Goal: Task Accomplishment & Management: Manage account settings

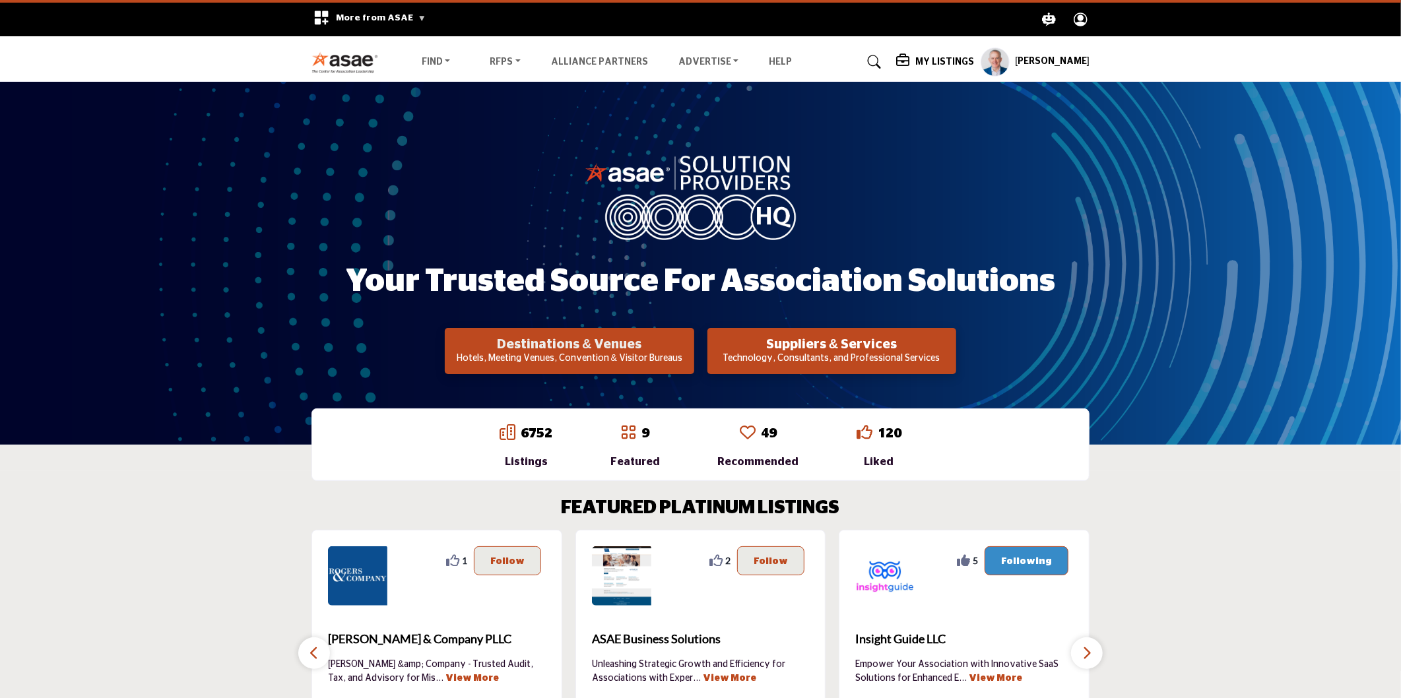
click at [594, 348] on h2 "Destinations & Venues" at bounding box center [569, 345] width 241 height 16
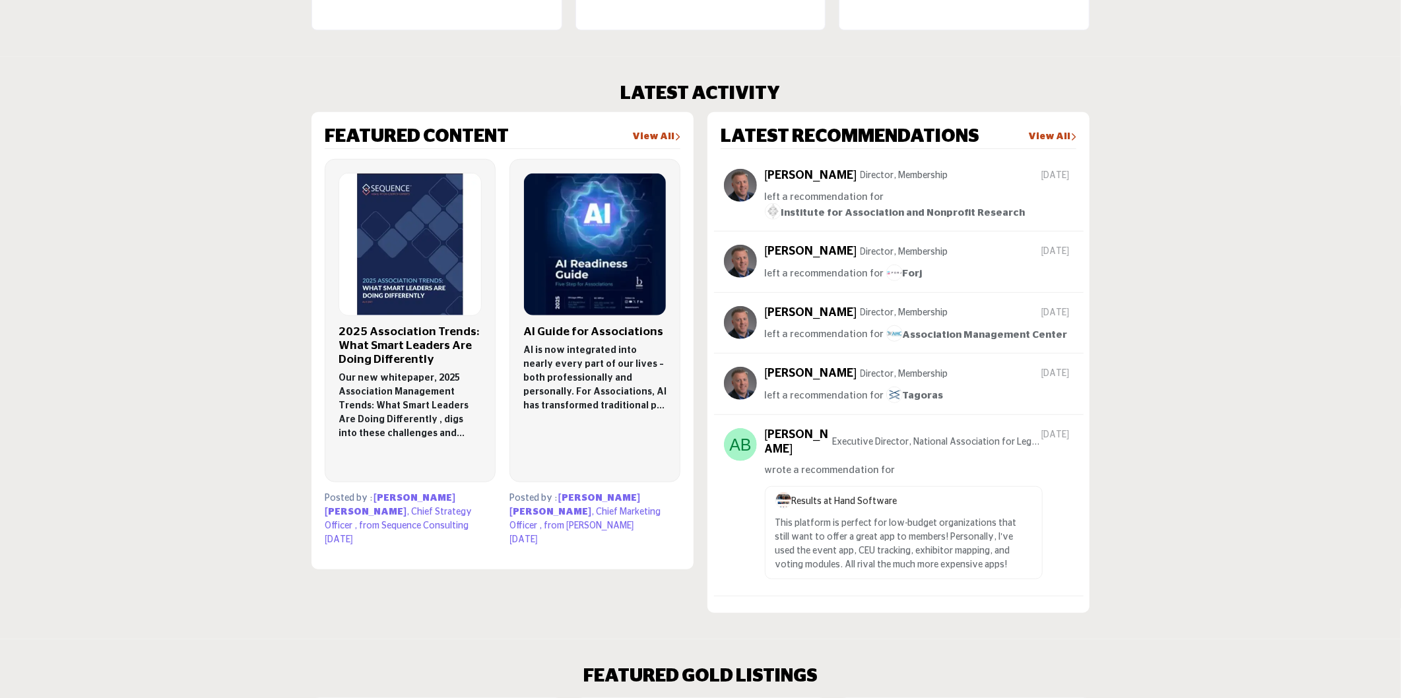
scroll to position [900, 0]
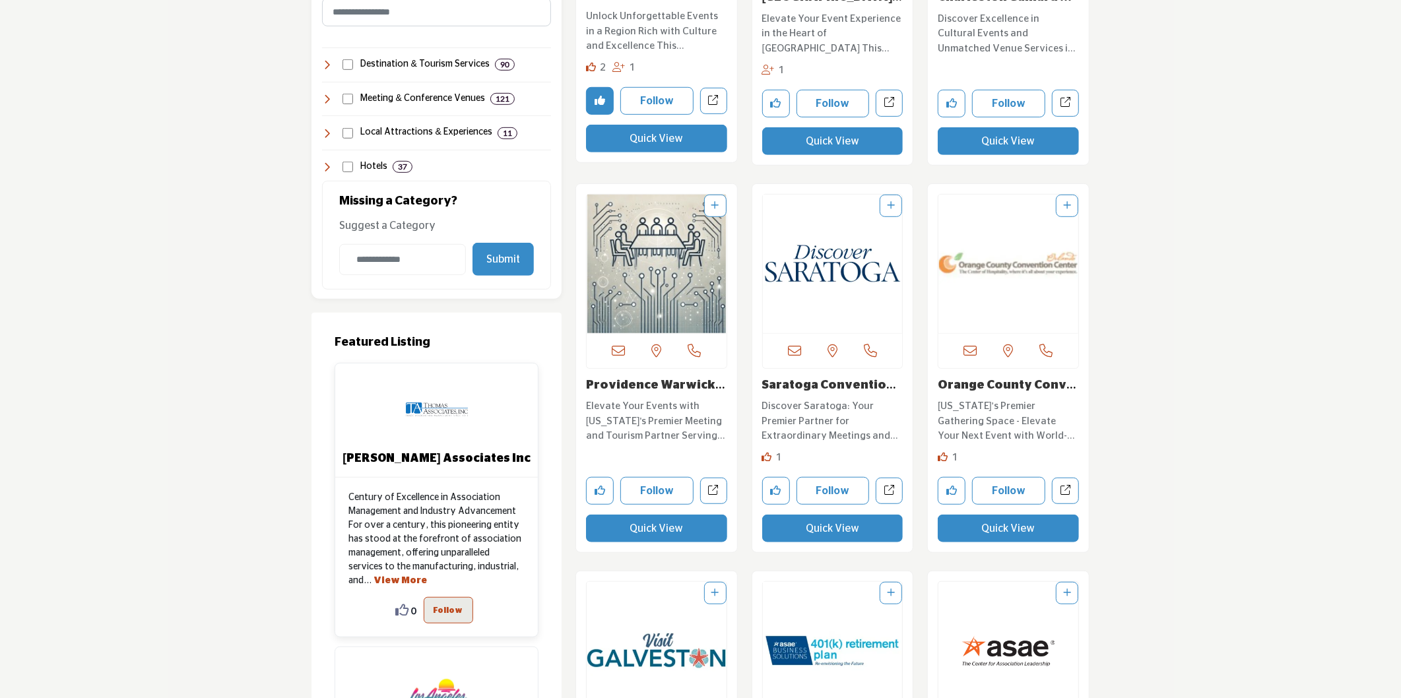
scroll to position [660, 0]
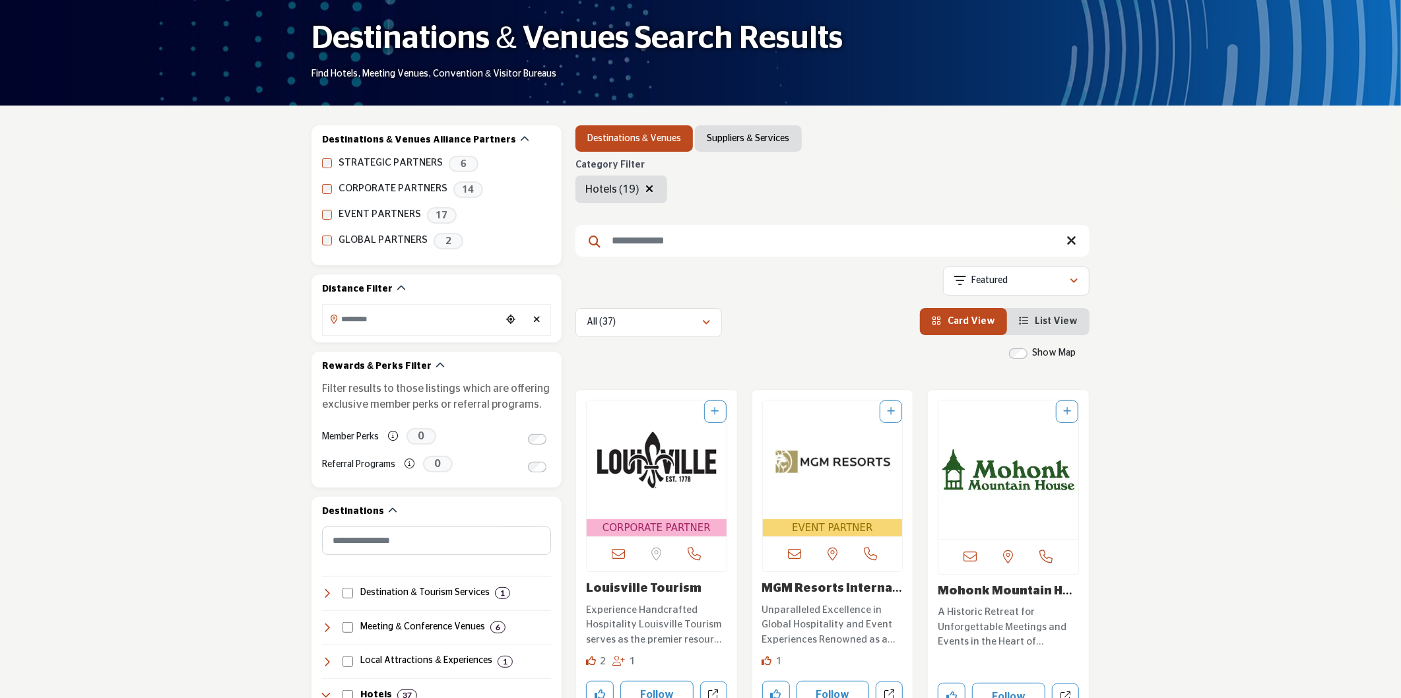
scroll to position [73, 0]
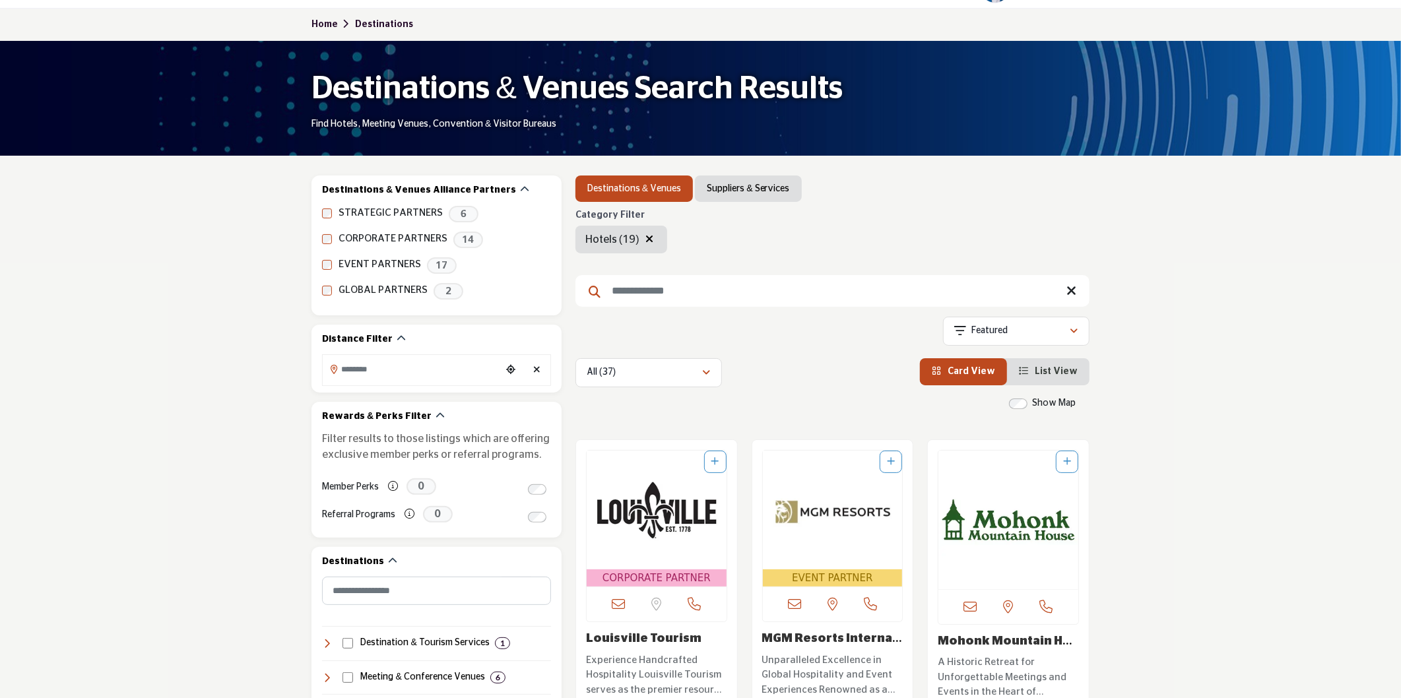
click at [647, 239] on icon "button" at bounding box center [649, 239] width 8 height 11
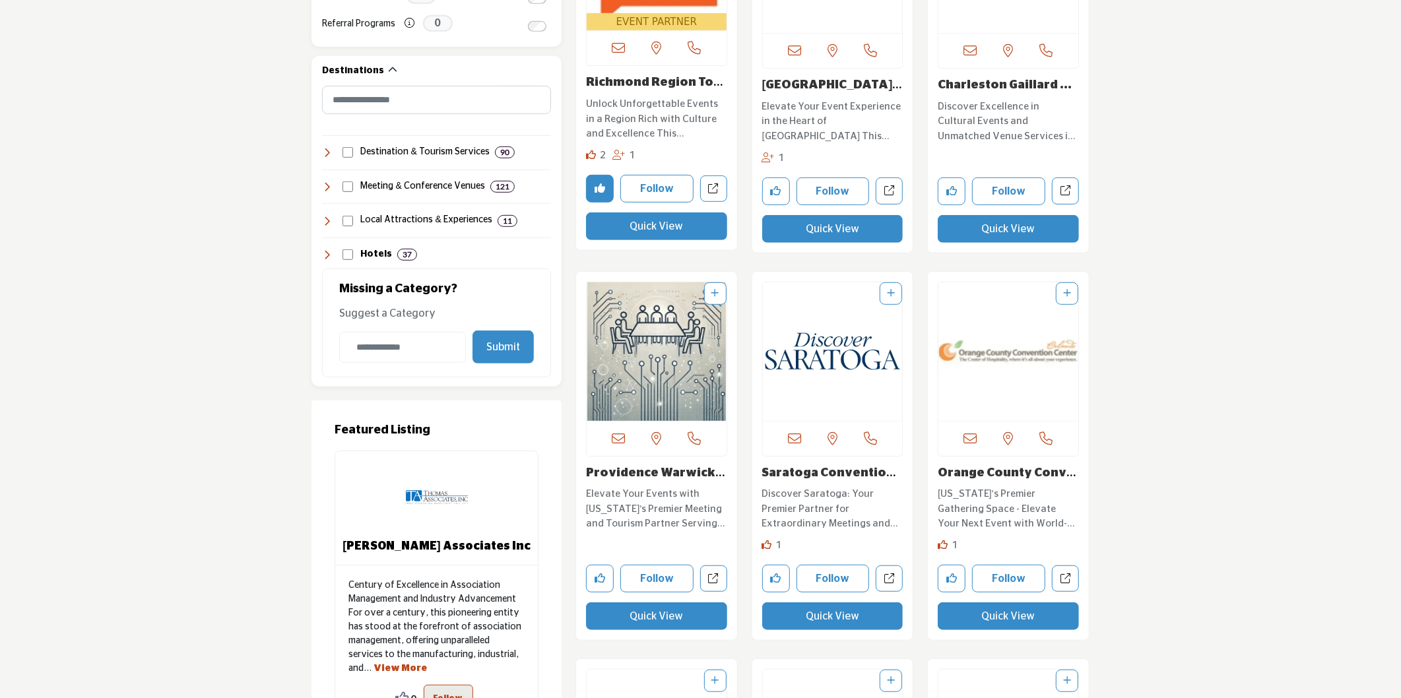
scroll to position [586, 0]
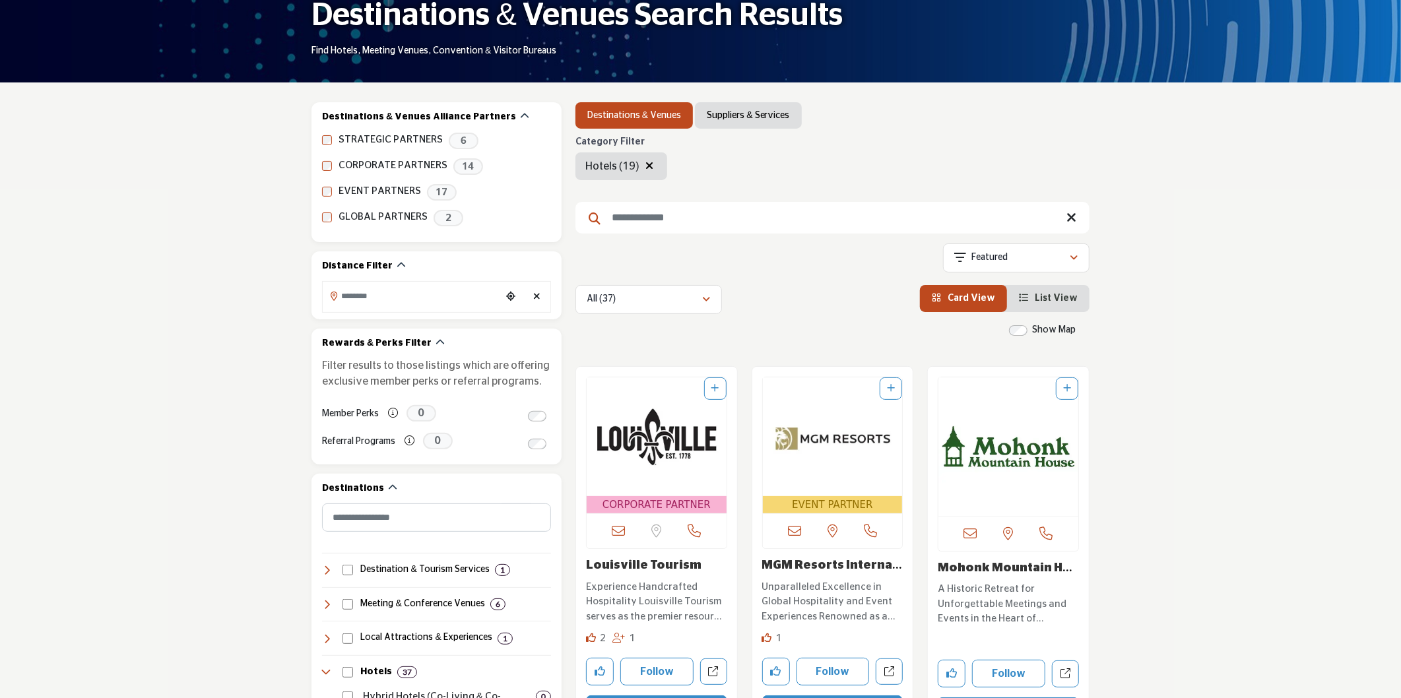
scroll to position [73, 0]
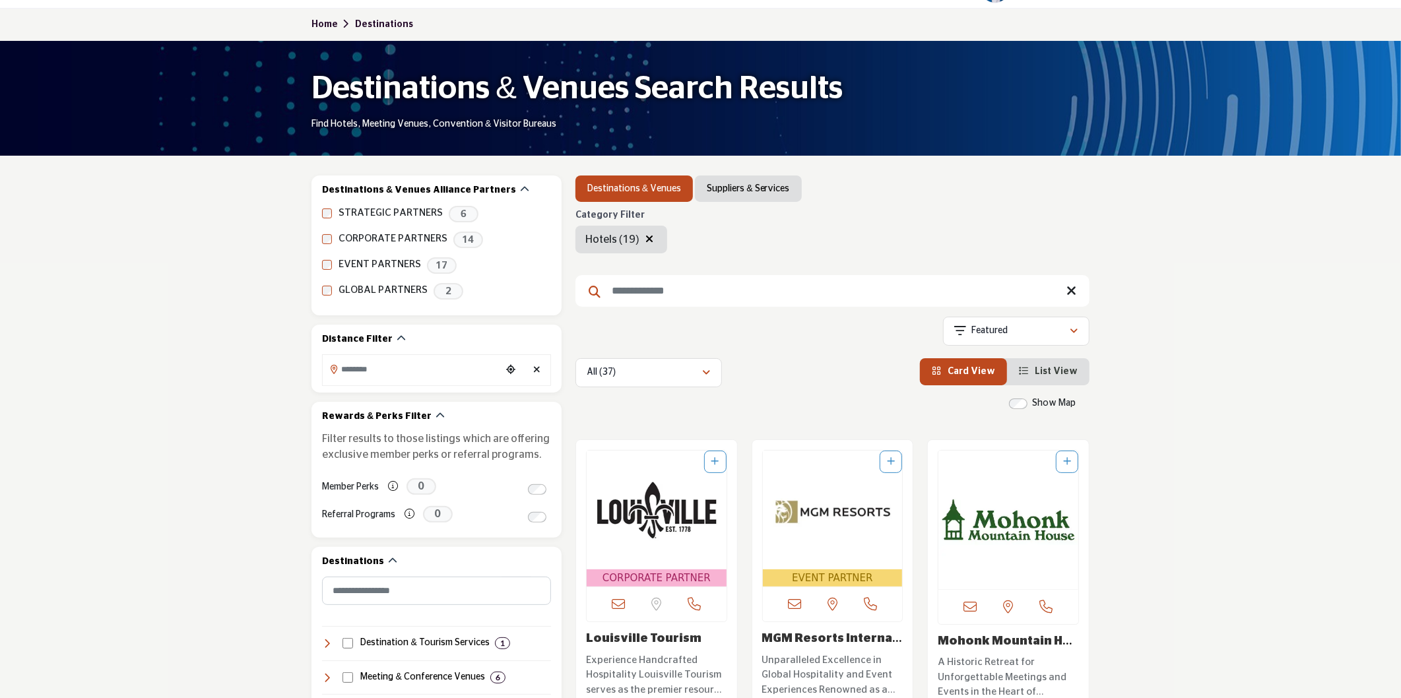
click at [645, 242] on icon "button" at bounding box center [649, 239] width 8 height 11
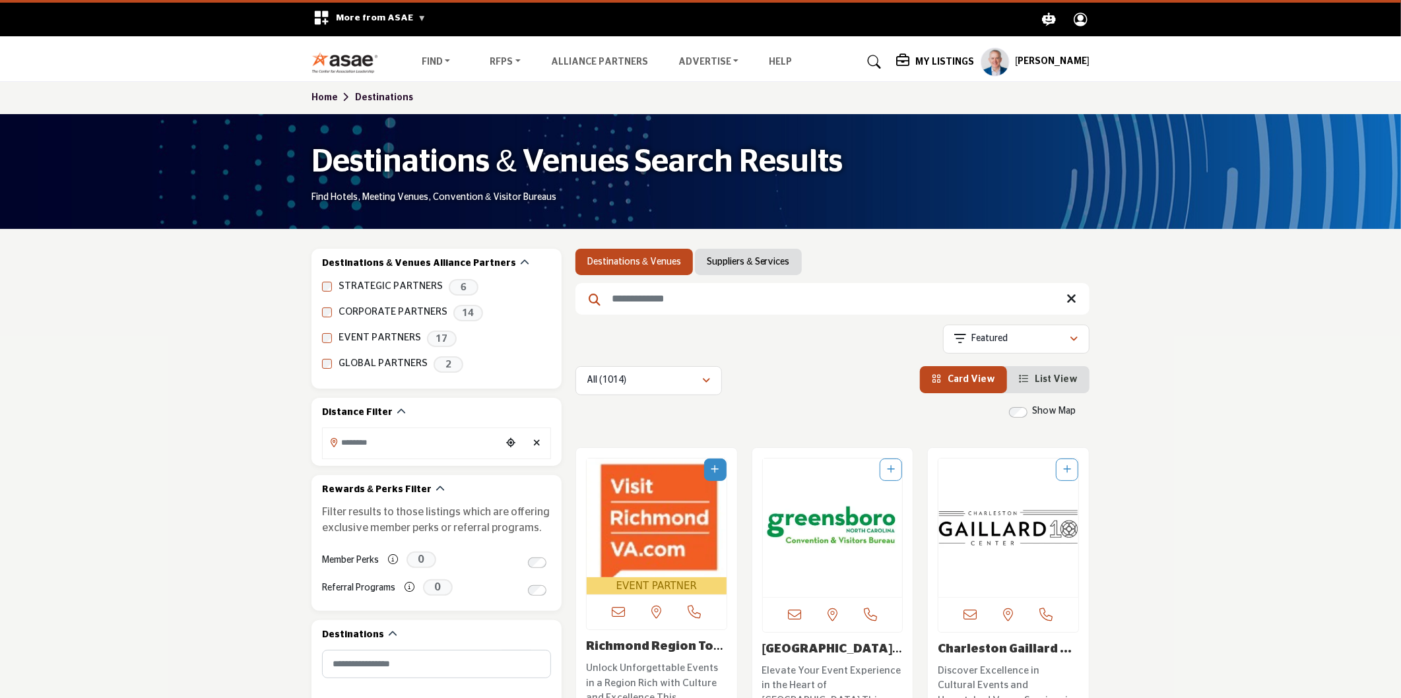
click at [733, 269] on li "Suppliers & Services" at bounding box center [748, 262] width 106 height 26
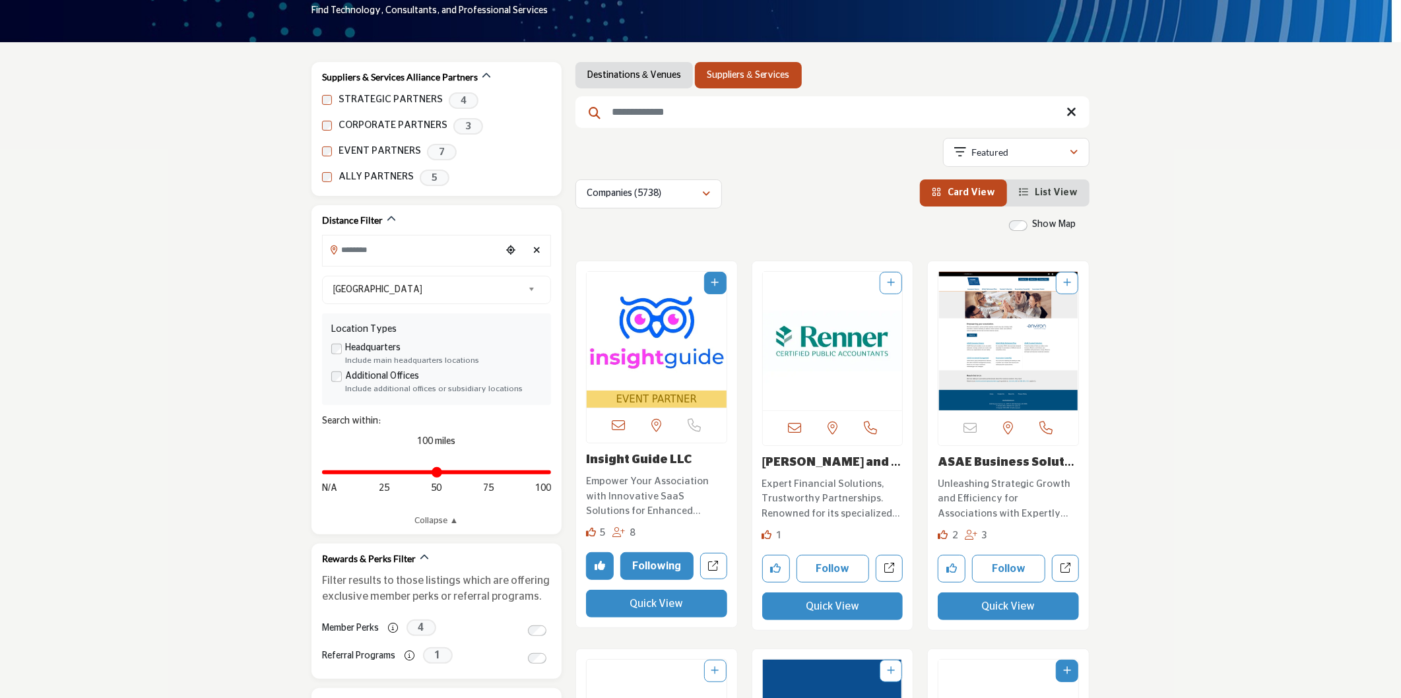
scroll to position [220, 0]
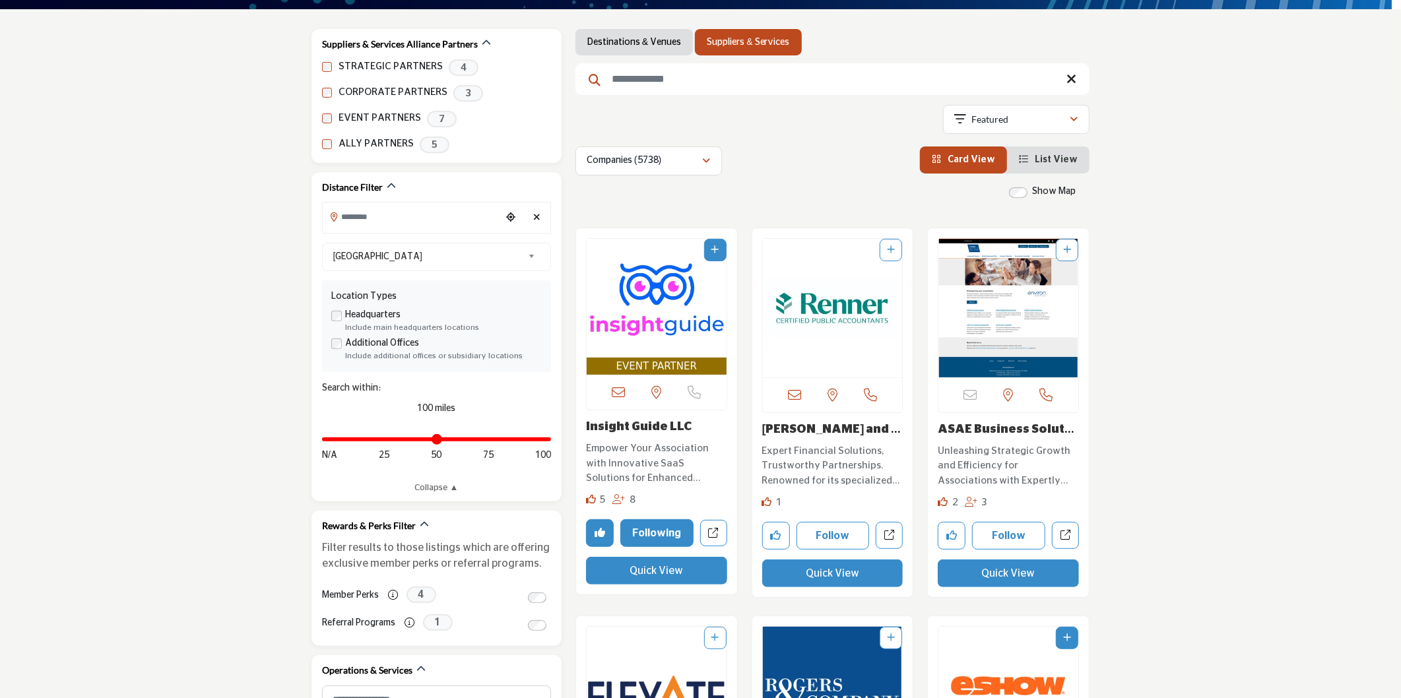
click at [647, 370] on span "EVENT PARTNER" at bounding box center [656, 366] width 135 height 15
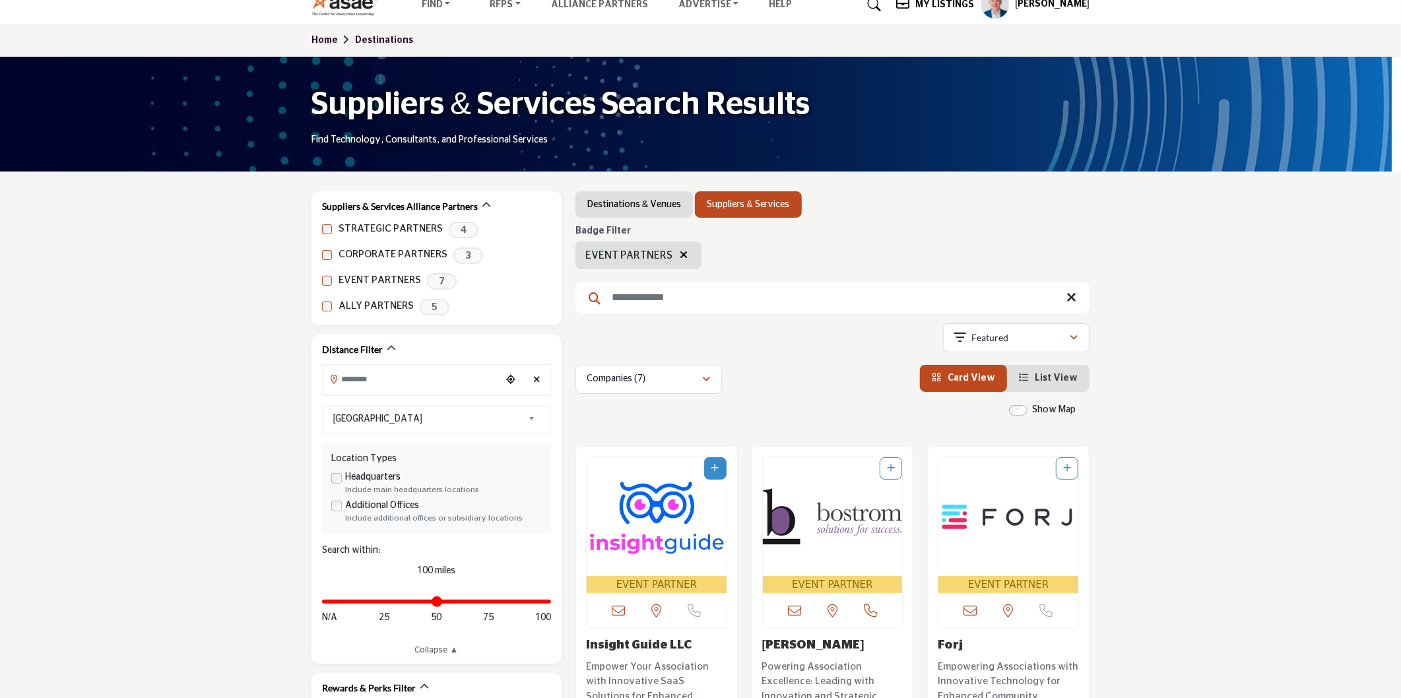
scroll to position [147, 0]
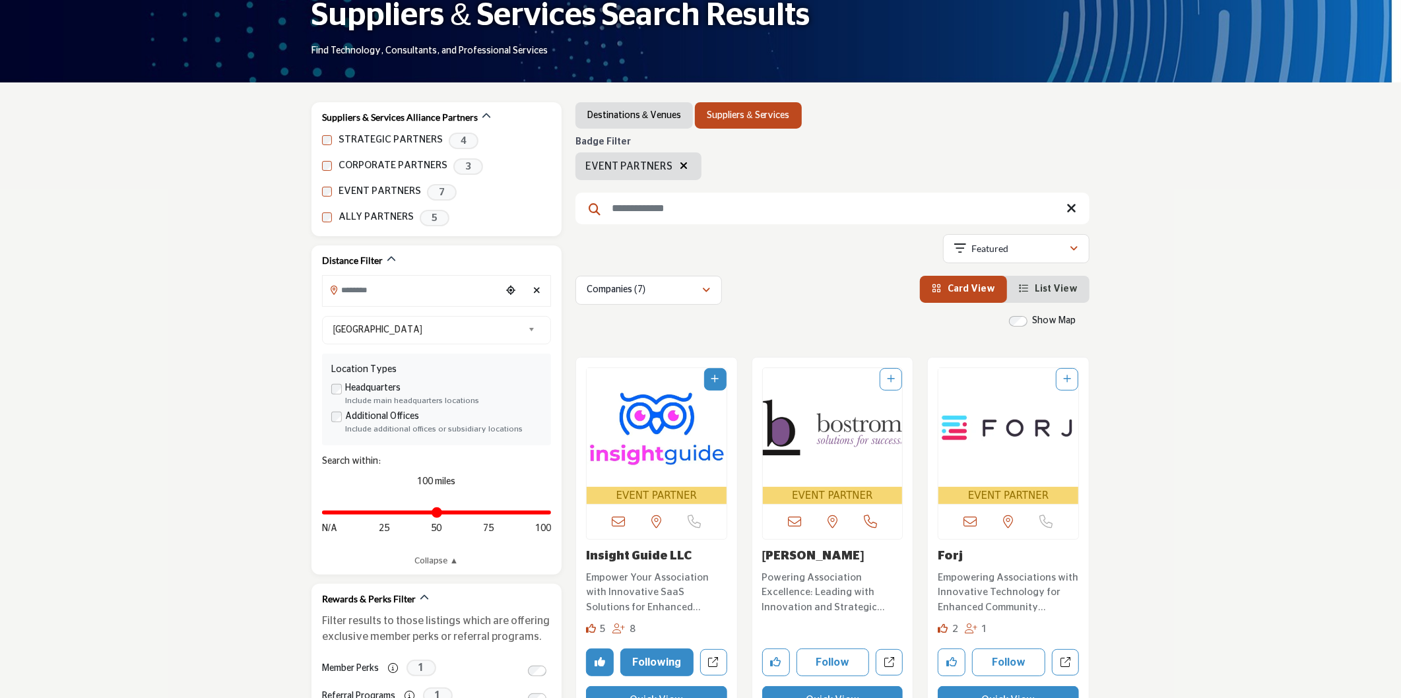
click at [651, 422] on img "Open Listing in new tab" at bounding box center [657, 427] width 140 height 119
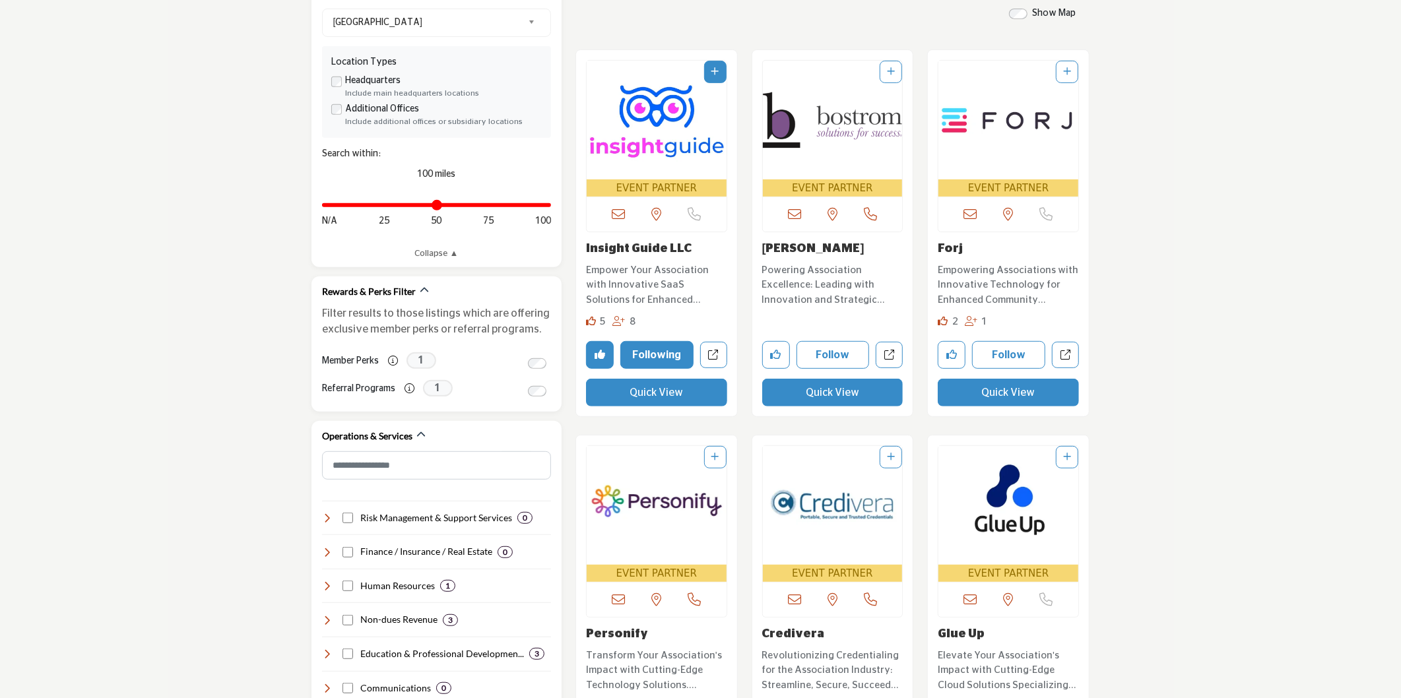
scroll to position [293, 0]
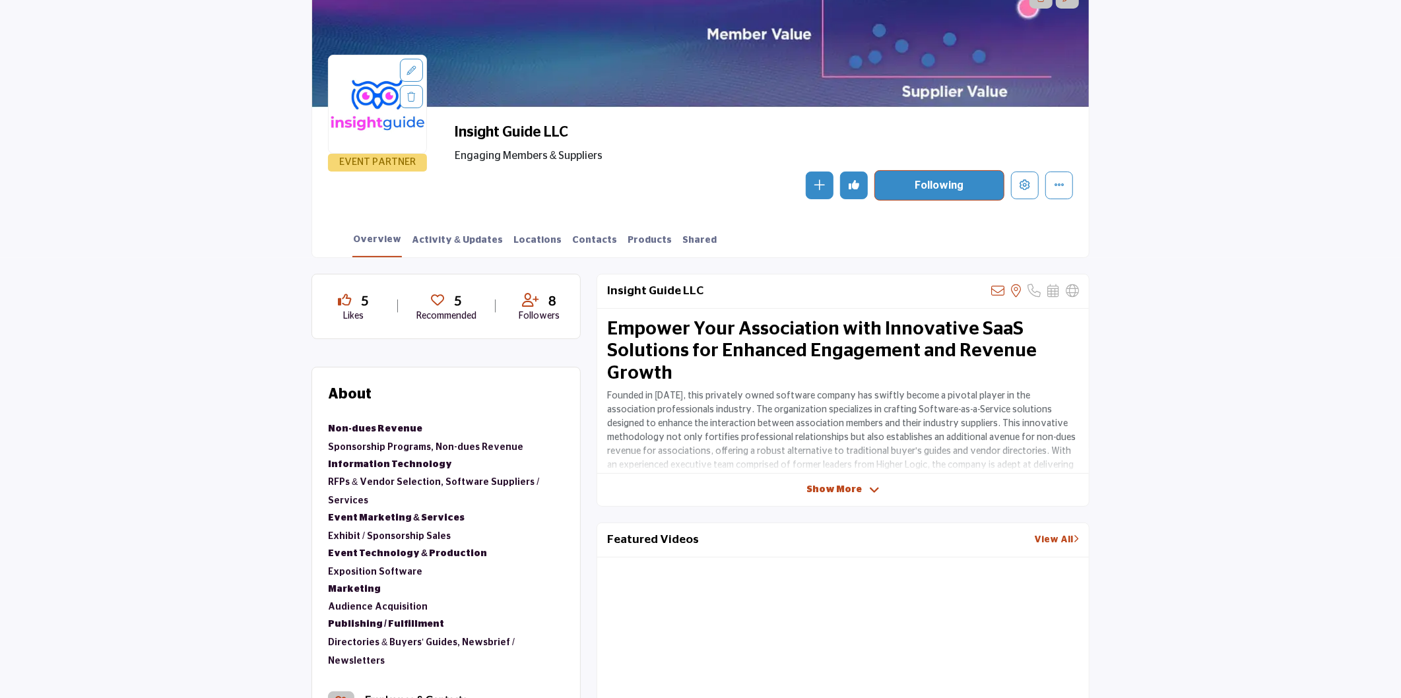
scroll to position [147, 0]
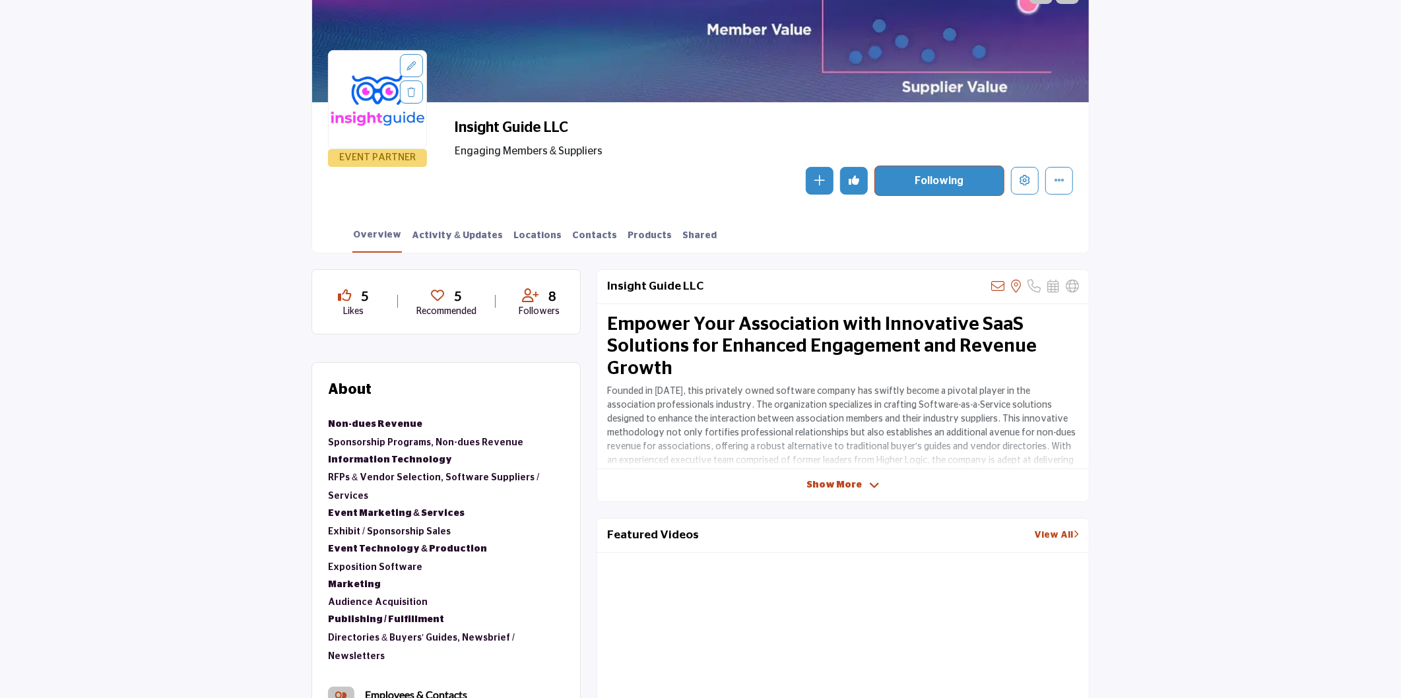
click at [839, 484] on span "Show More" at bounding box center [833, 485] width 55 height 14
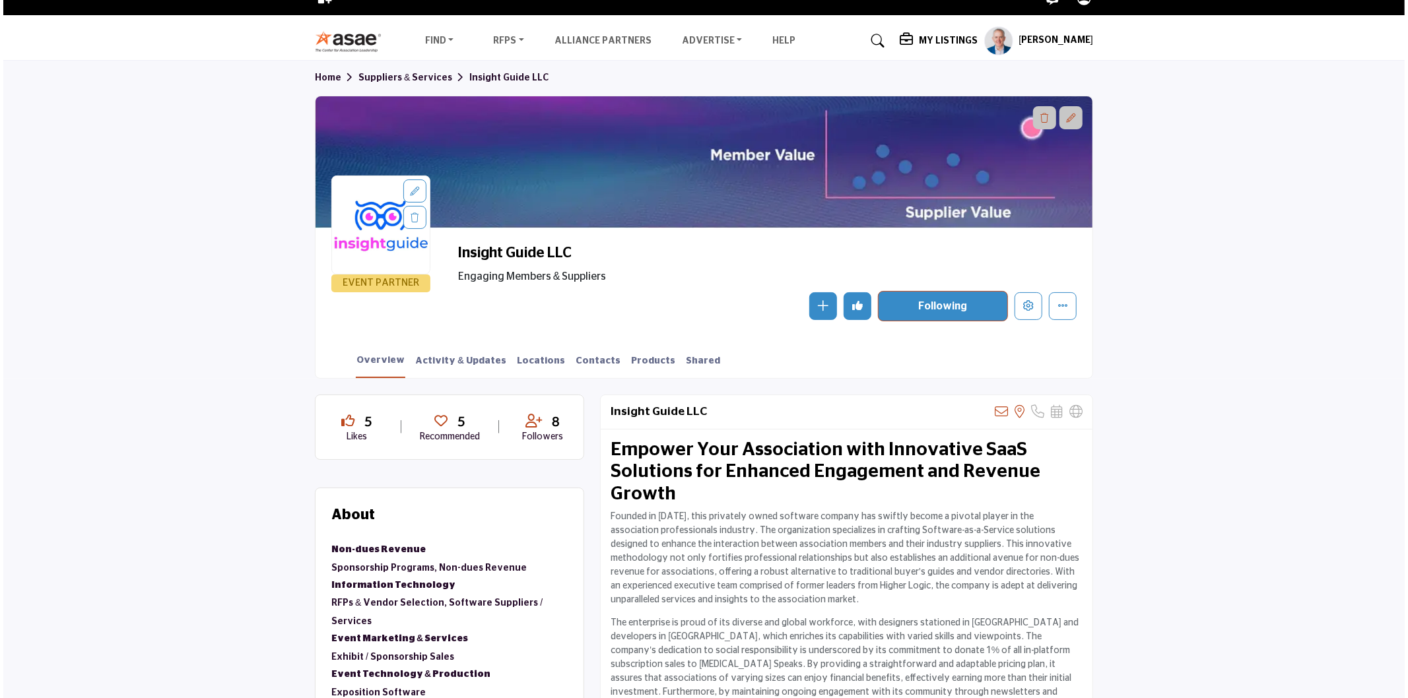
scroll to position [0, 0]
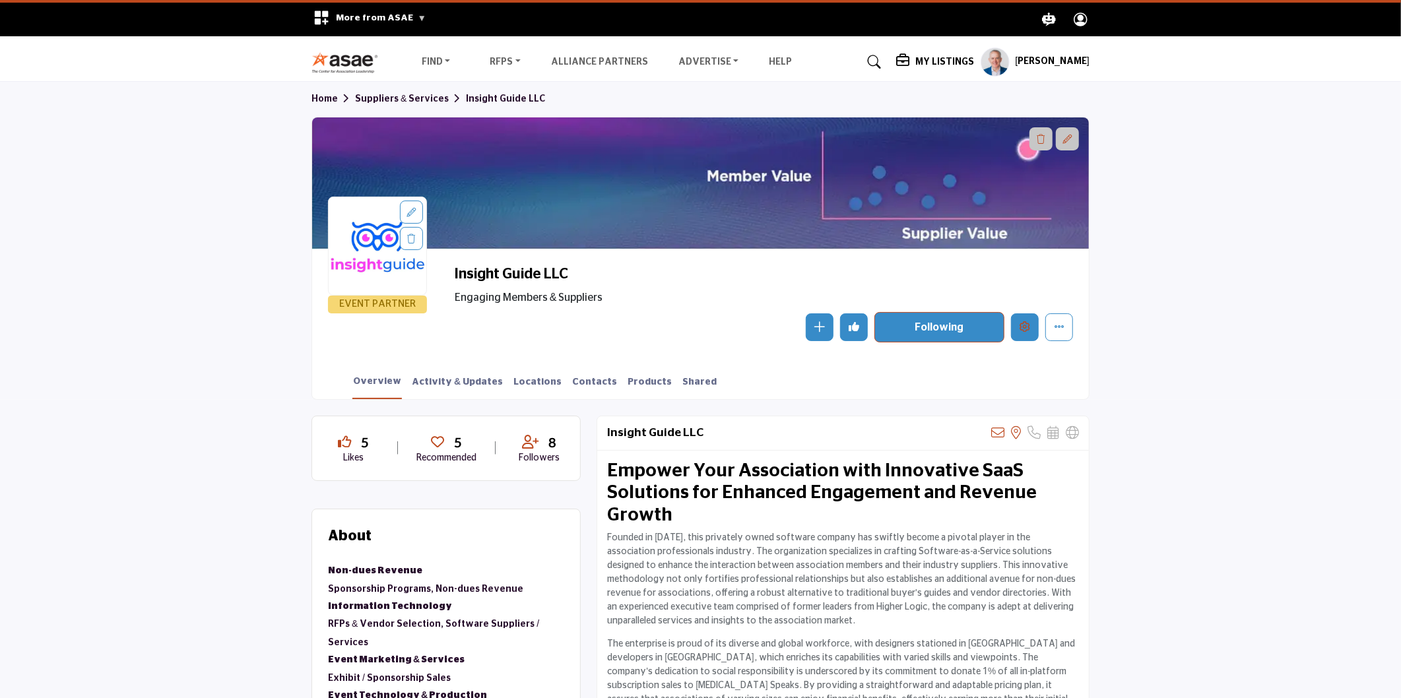
click at [1015, 329] on button "Edit company" at bounding box center [1025, 327] width 28 height 28
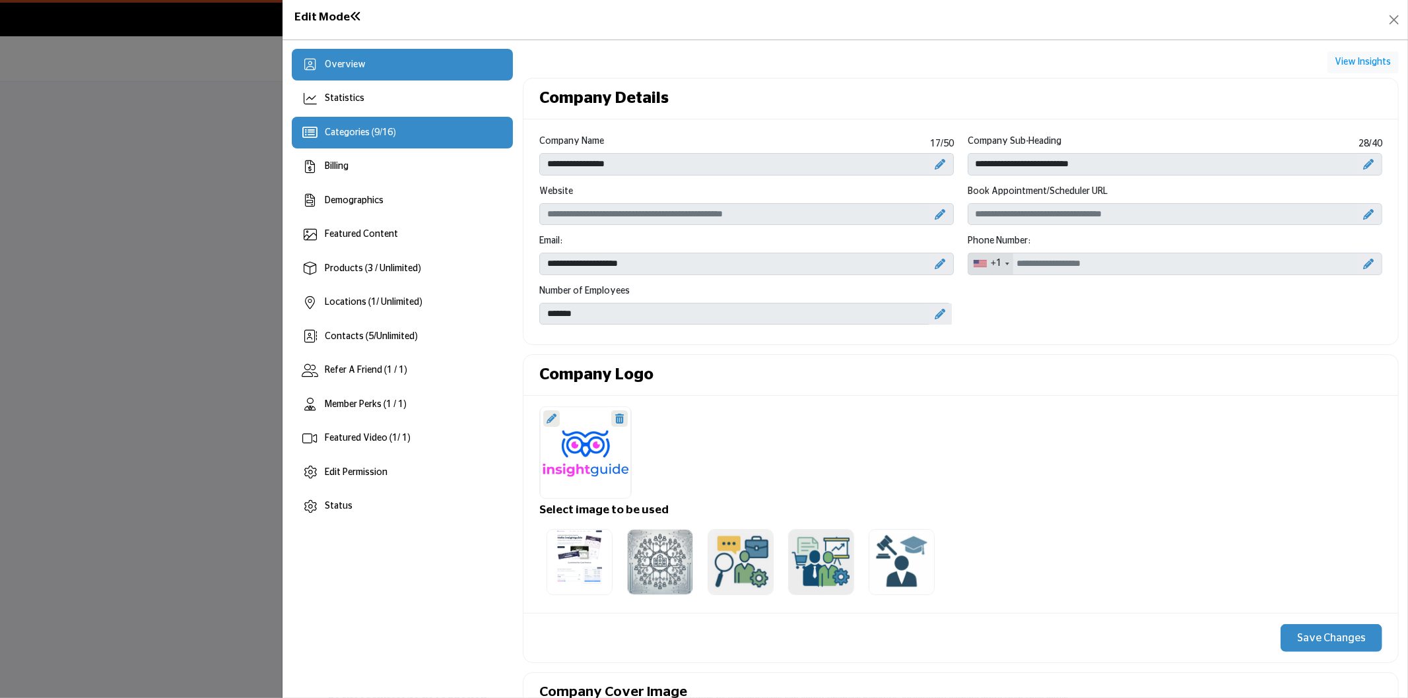
click at [374, 134] on span "9" at bounding box center [376, 132] width 5 height 9
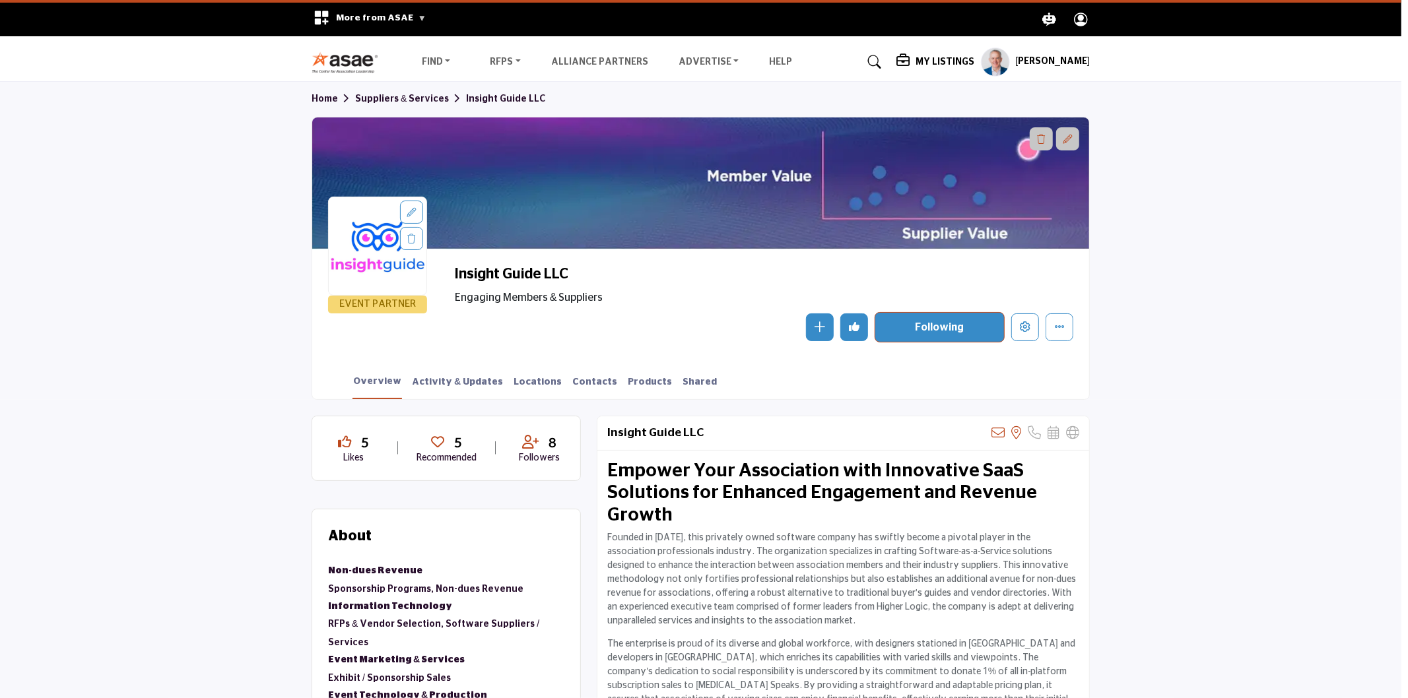
click at [186, 281] on div at bounding box center [704, 349] width 1408 height 698
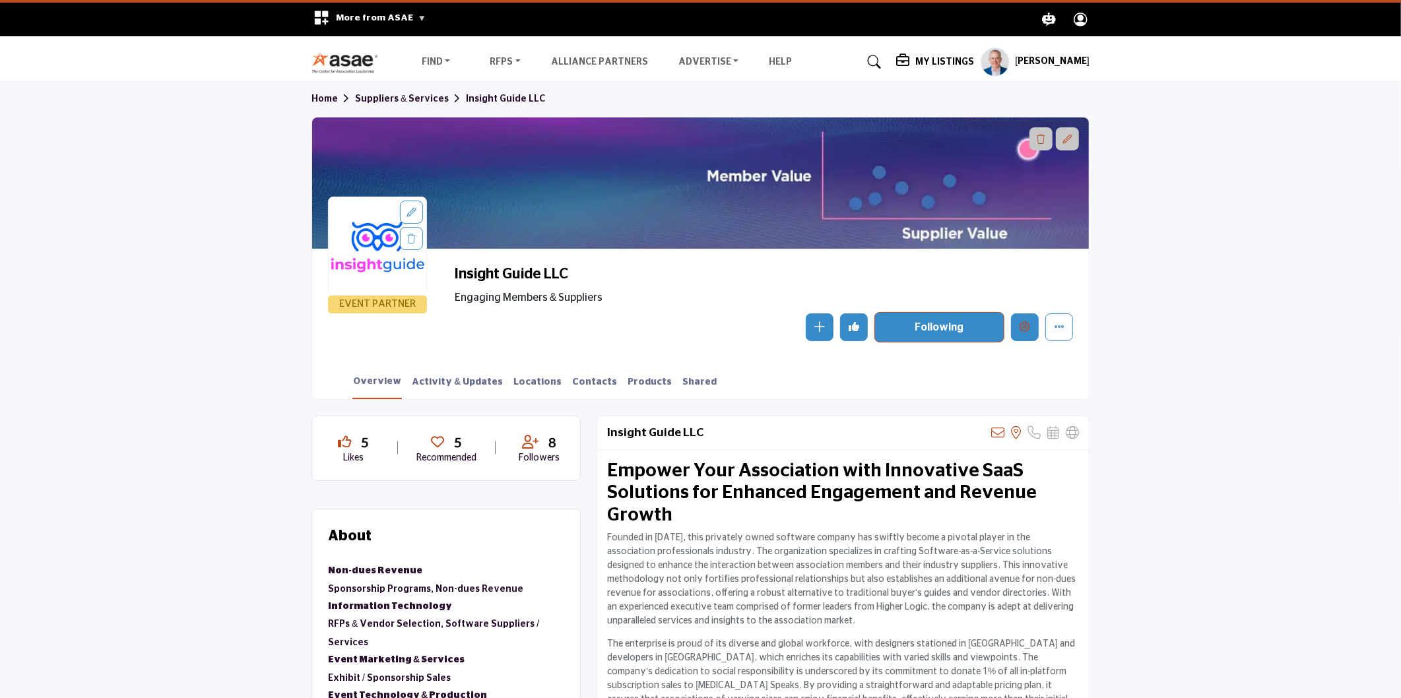
click at [1020, 321] on icon "Edit company" at bounding box center [1025, 326] width 11 height 11
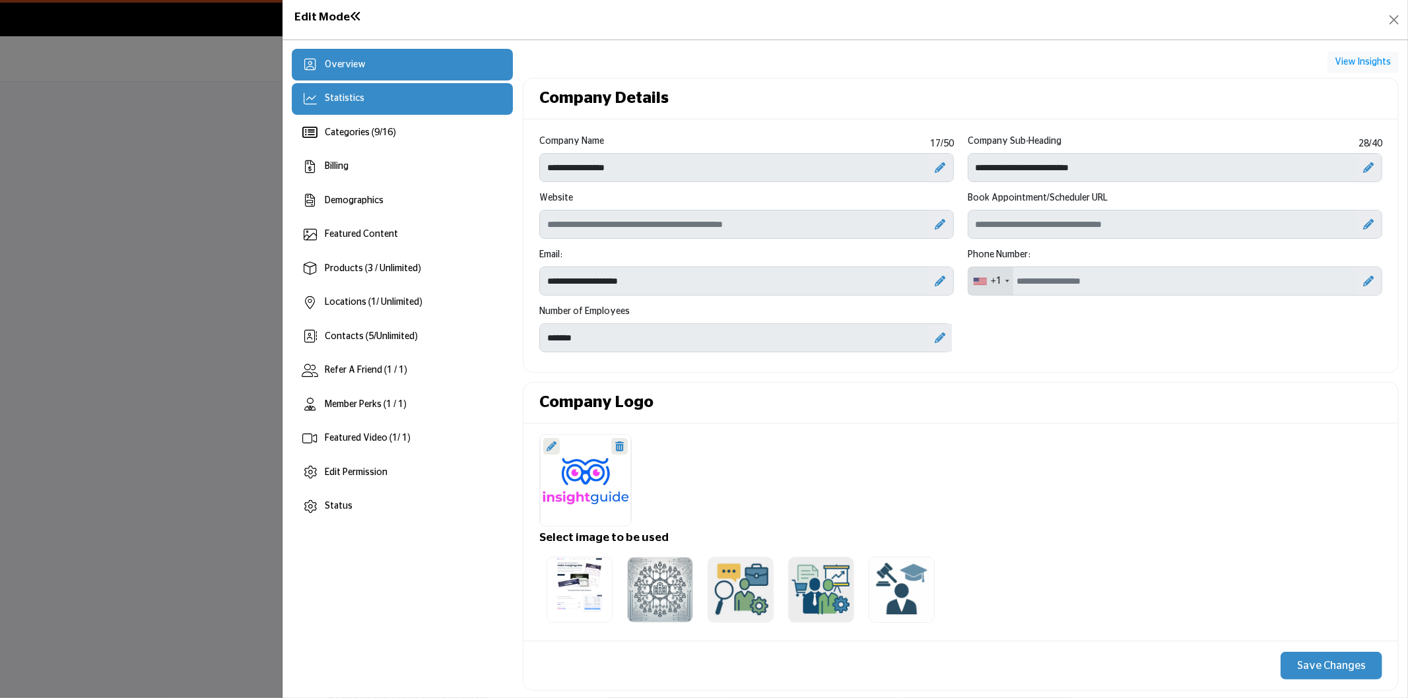
click at [400, 92] on div "Statistics" at bounding box center [402, 99] width 221 height 32
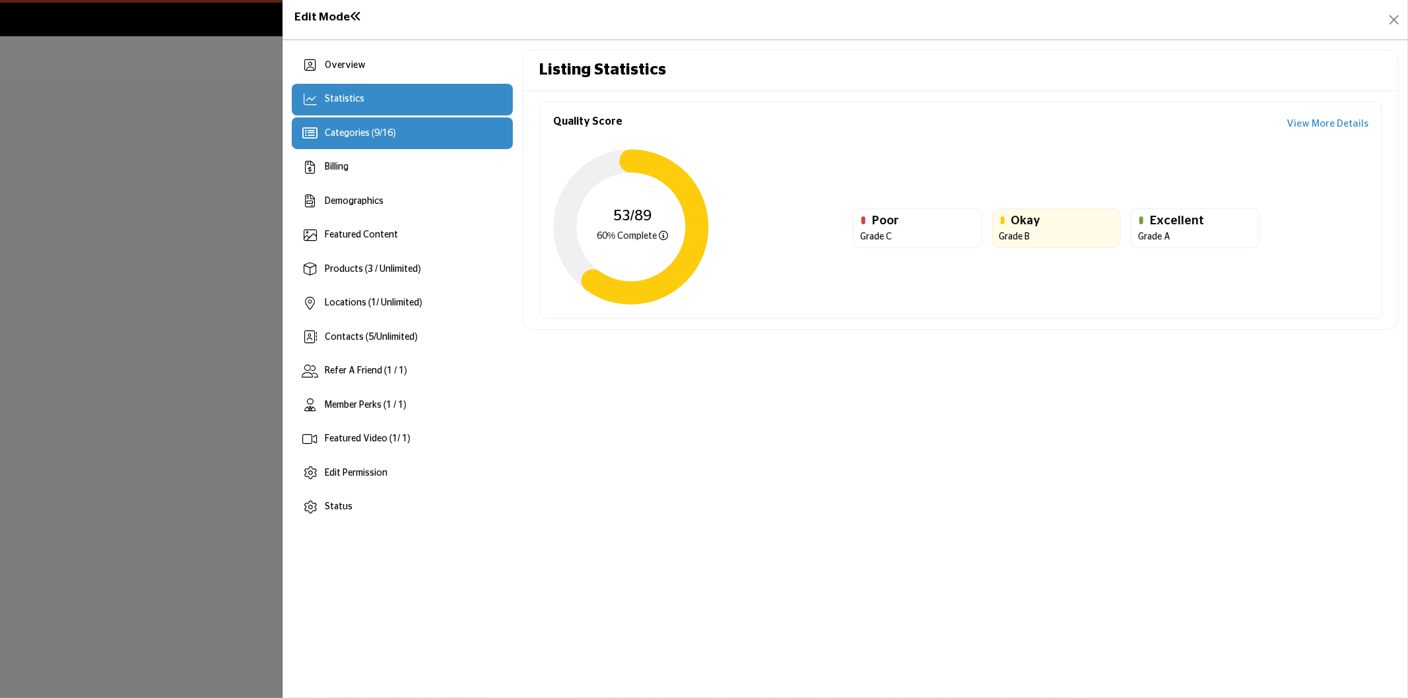
click at [387, 139] on div "Categories ( 9 / 16 )" at bounding box center [360, 134] width 71 height 14
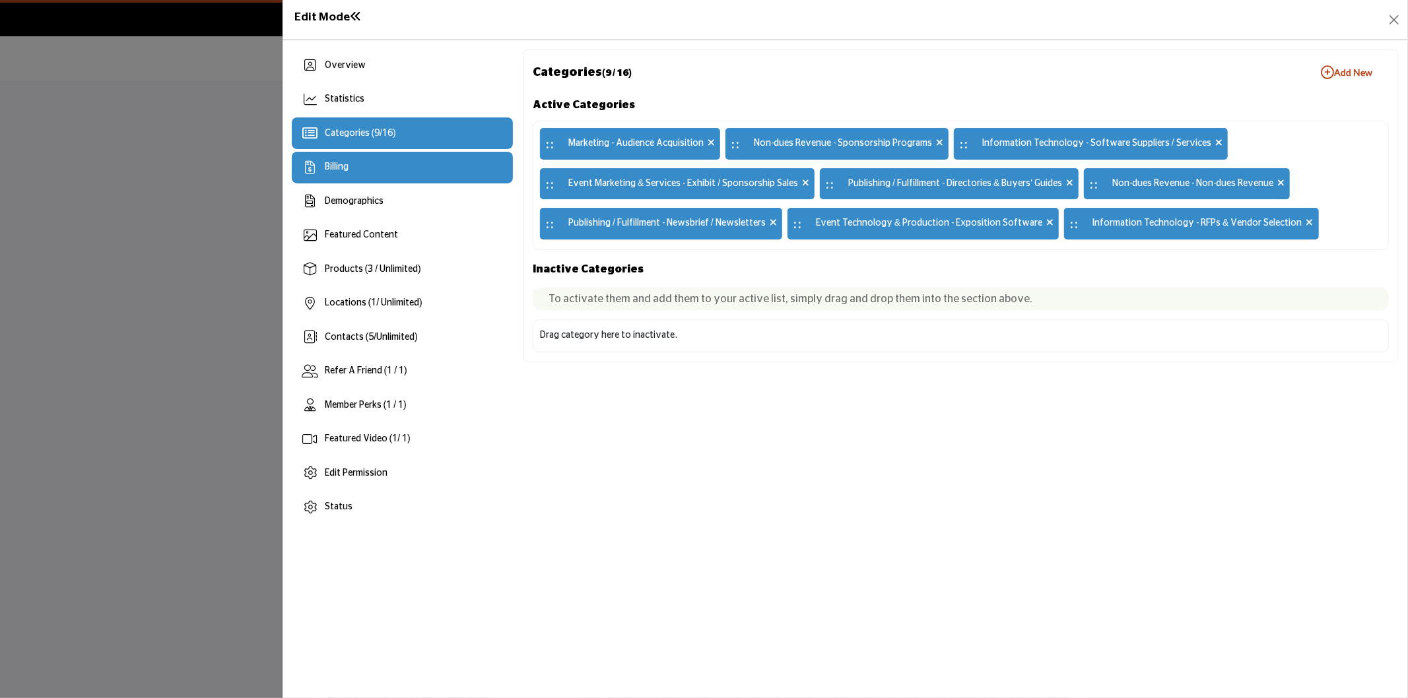
click at [364, 180] on div "Billing" at bounding box center [402, 168] width 221 height 32
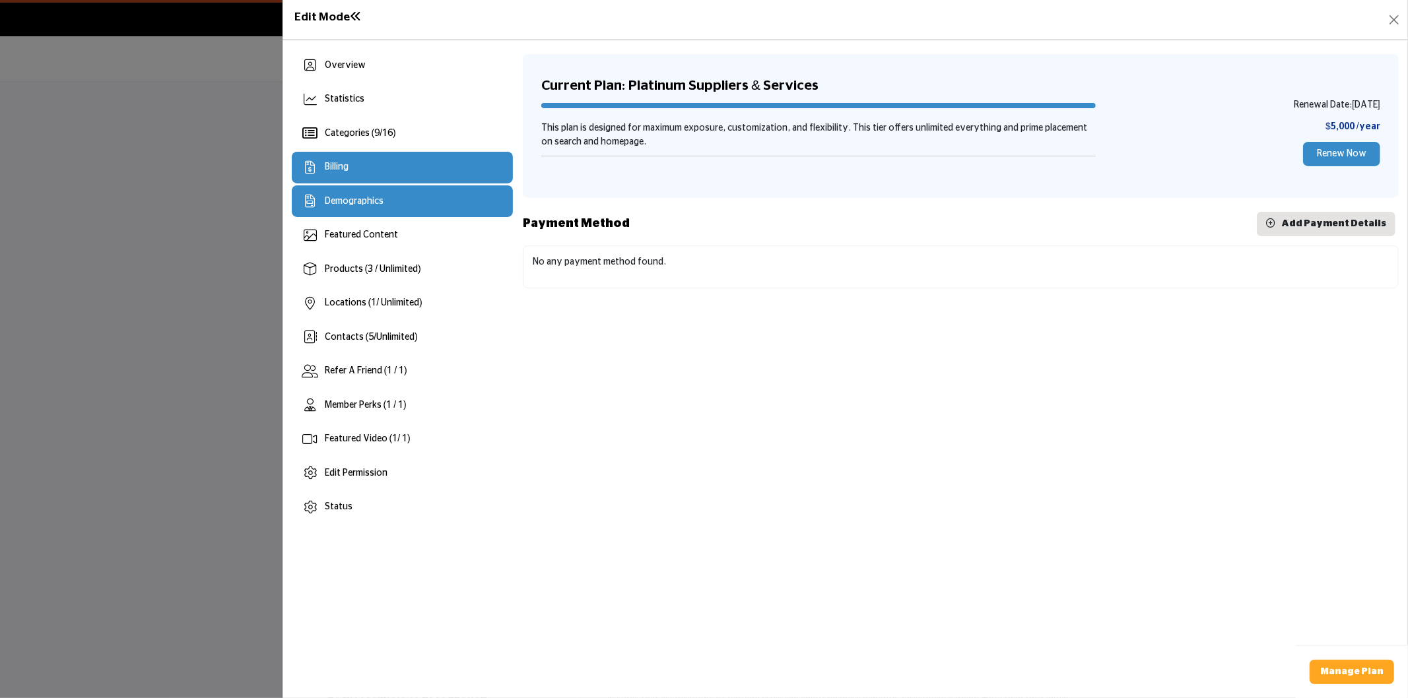
click at [360, 193] on div "Demographics" at bounding box center [402, 201] width 221 height 32
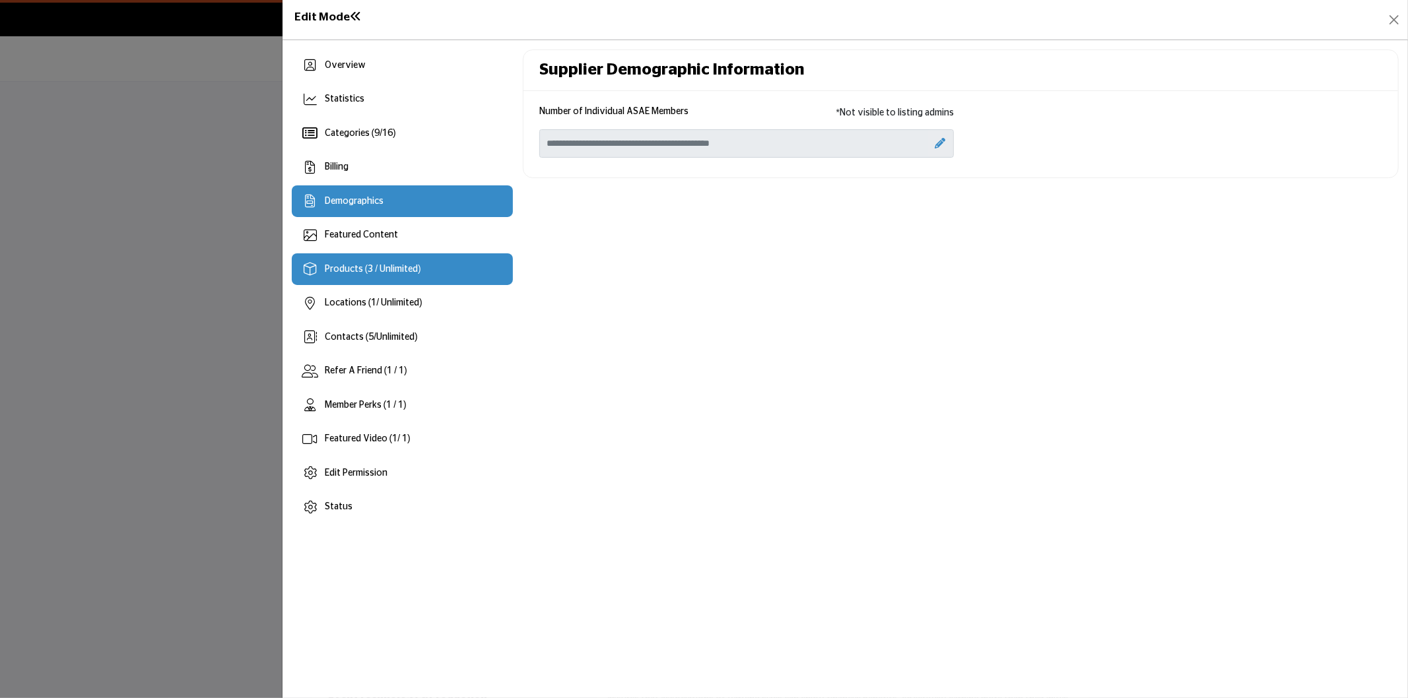
drag, startPoint x: 410, startPoint y: 245, endPoint x: 407, endPoint y: 258, distance: 13.5
click at [409, 249] on div "Featured Content" at bounding box center [402, 236] width 221 height 32
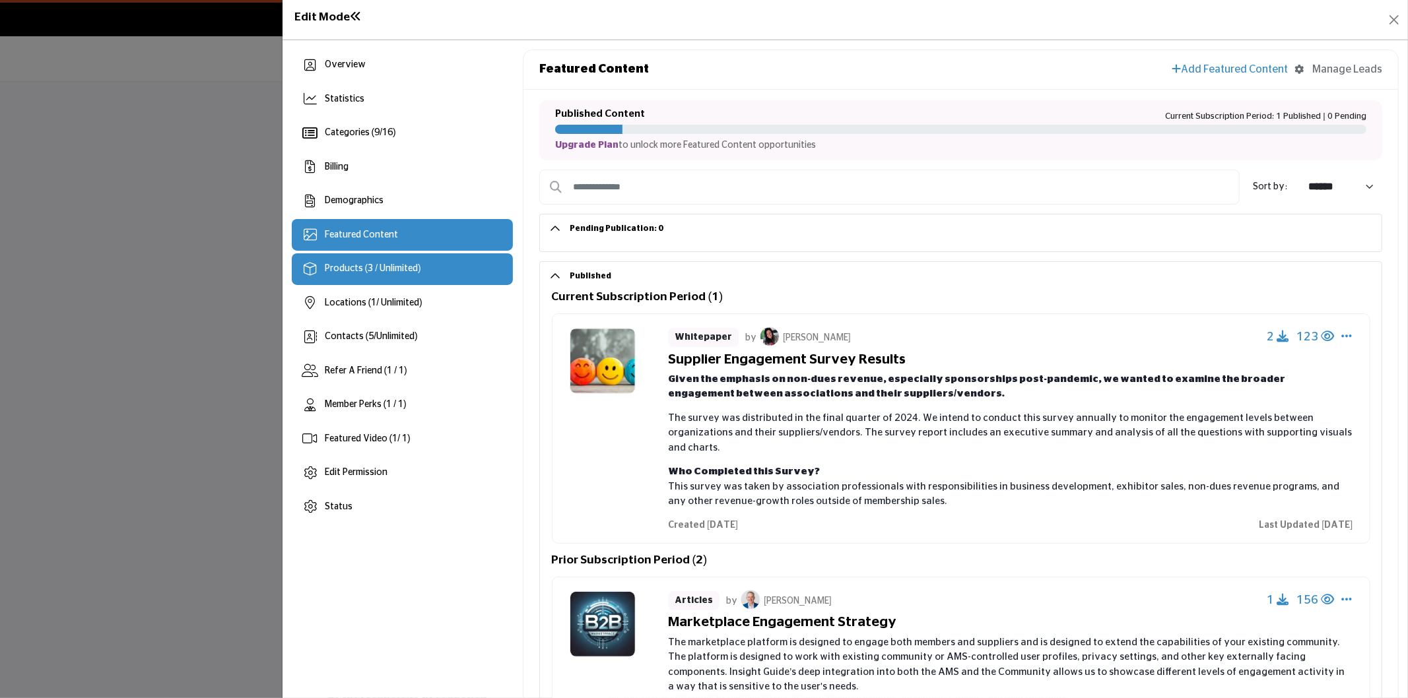
click at [464, 265] on div "Products (3 / Unlimited)" at bounding box center [402, 269] width 221 height 32
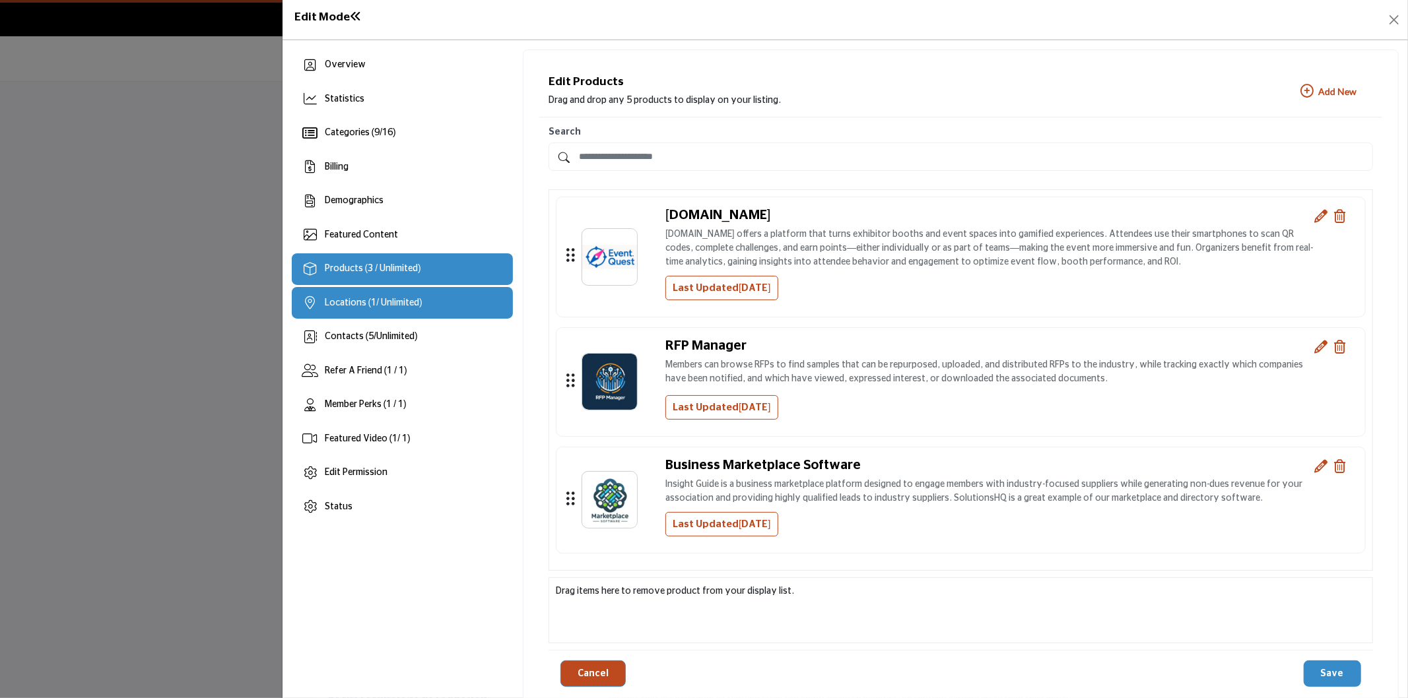
click at [447, 297] on div "Locations ( 1 / Unlimited)" at bounding box center [402, 303] width 221 height 32
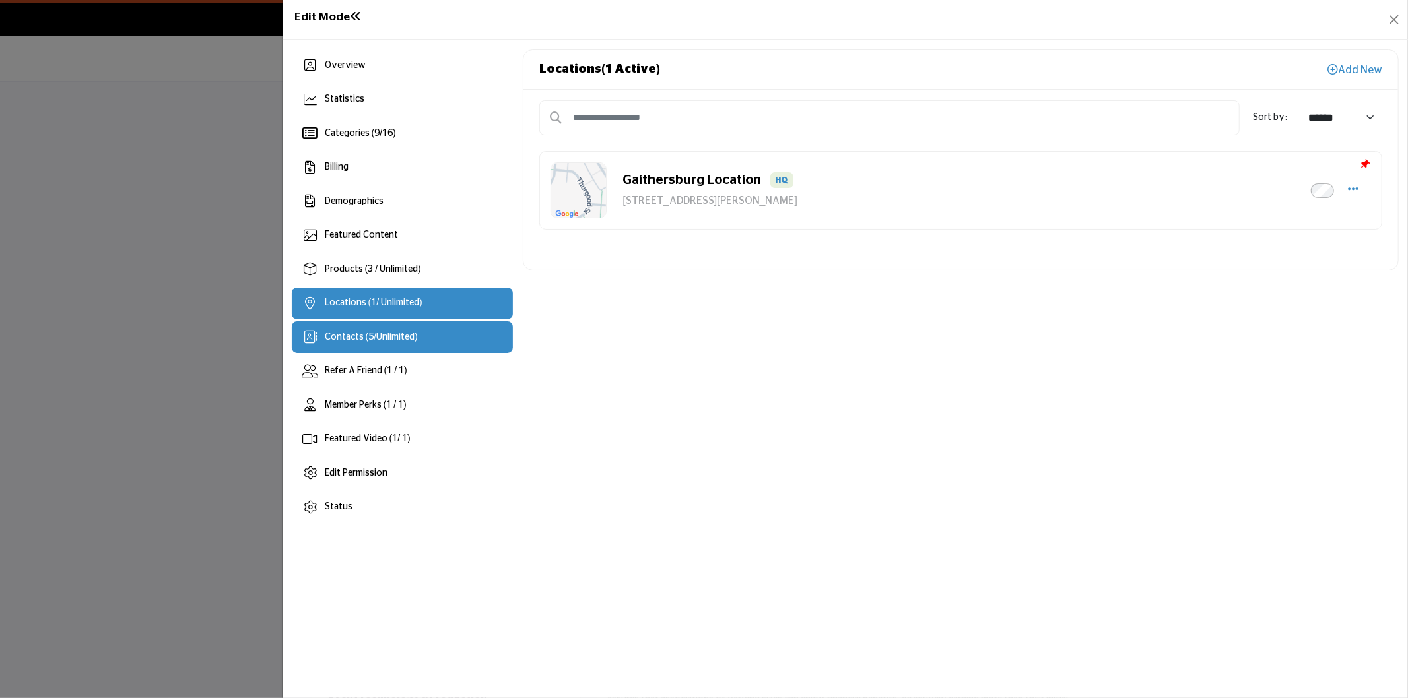
click at [416, 333] on span "Contacts ( 5 / Unlimited )" at bounding box center [371, 337] width 93 height 9
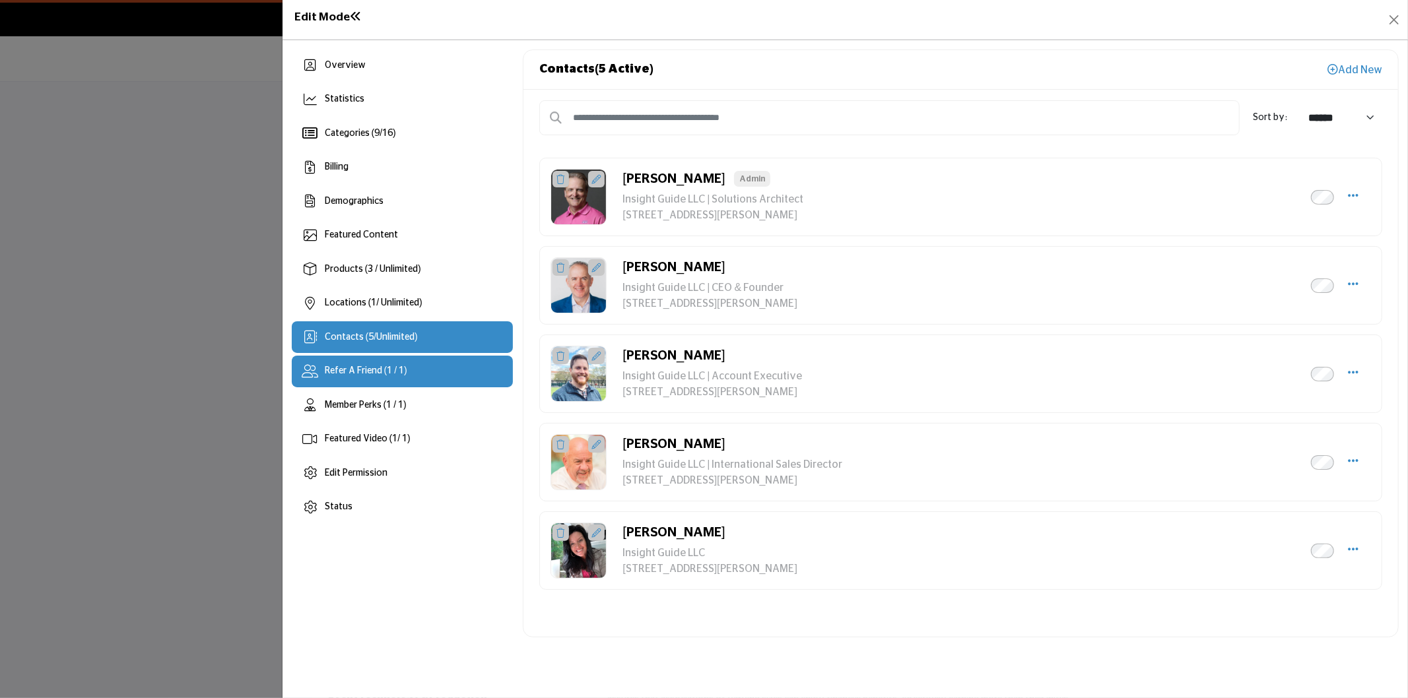
click at [436, 377] on div "Refer A Friend (1 / 1)" at bounding box center [402, 372] width 221 height 32
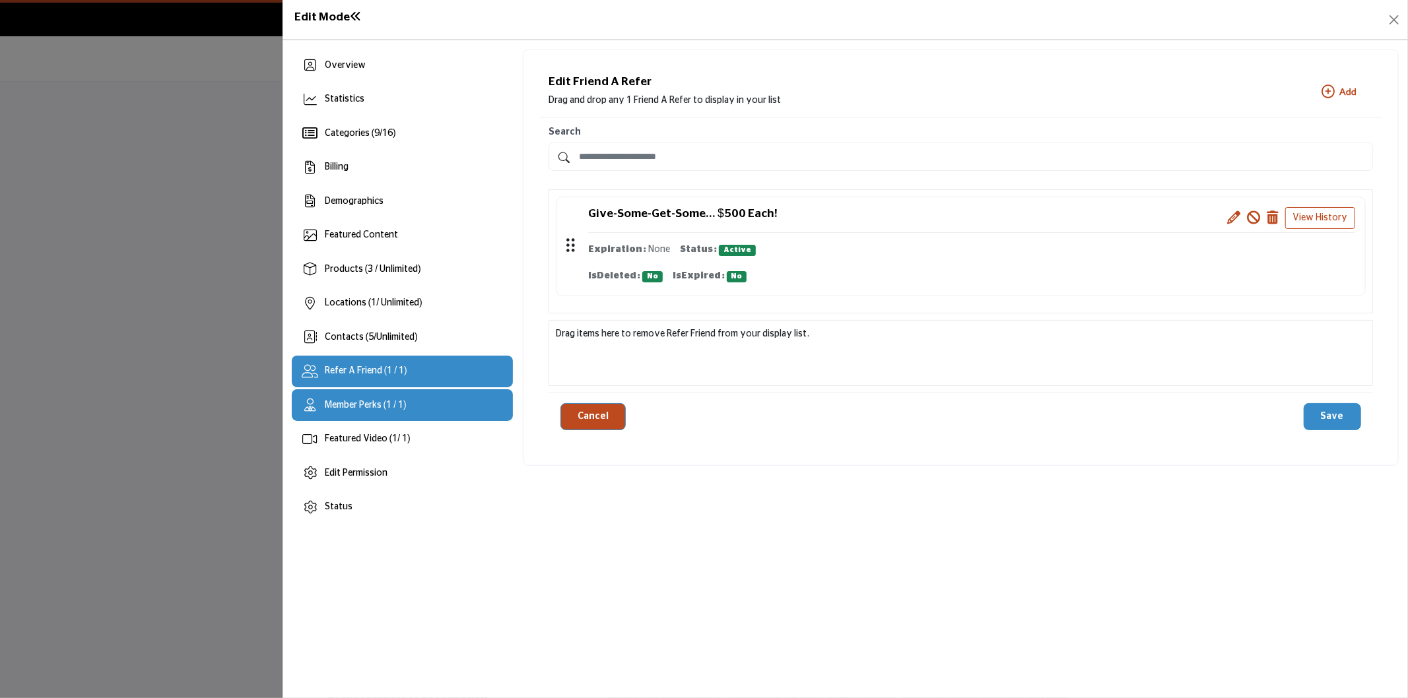
click at [466, 410] on div "Member Perks (1 / 1)" at bounding box center [402, 405] width 221 height 32
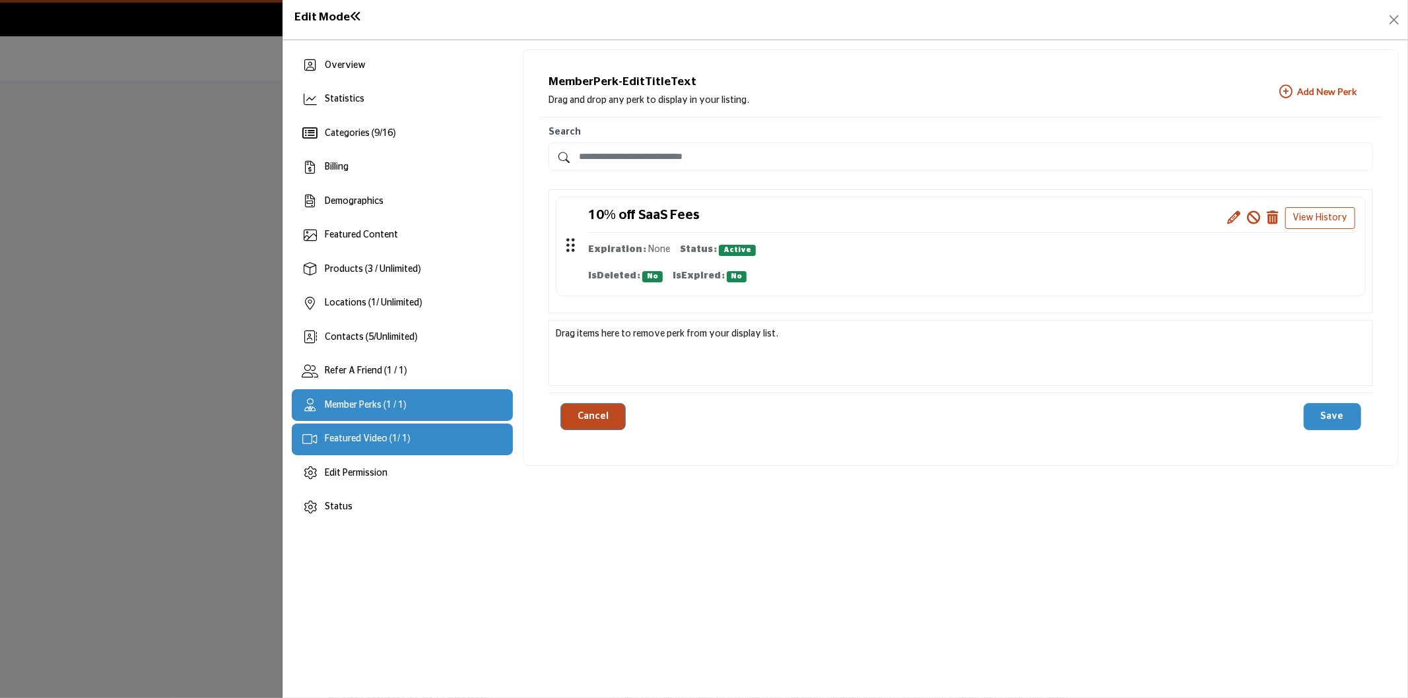
click at [440, 434] on div "Featured Video ( 1 / 1)" at bounding box center [402, 440] width 221 height 32
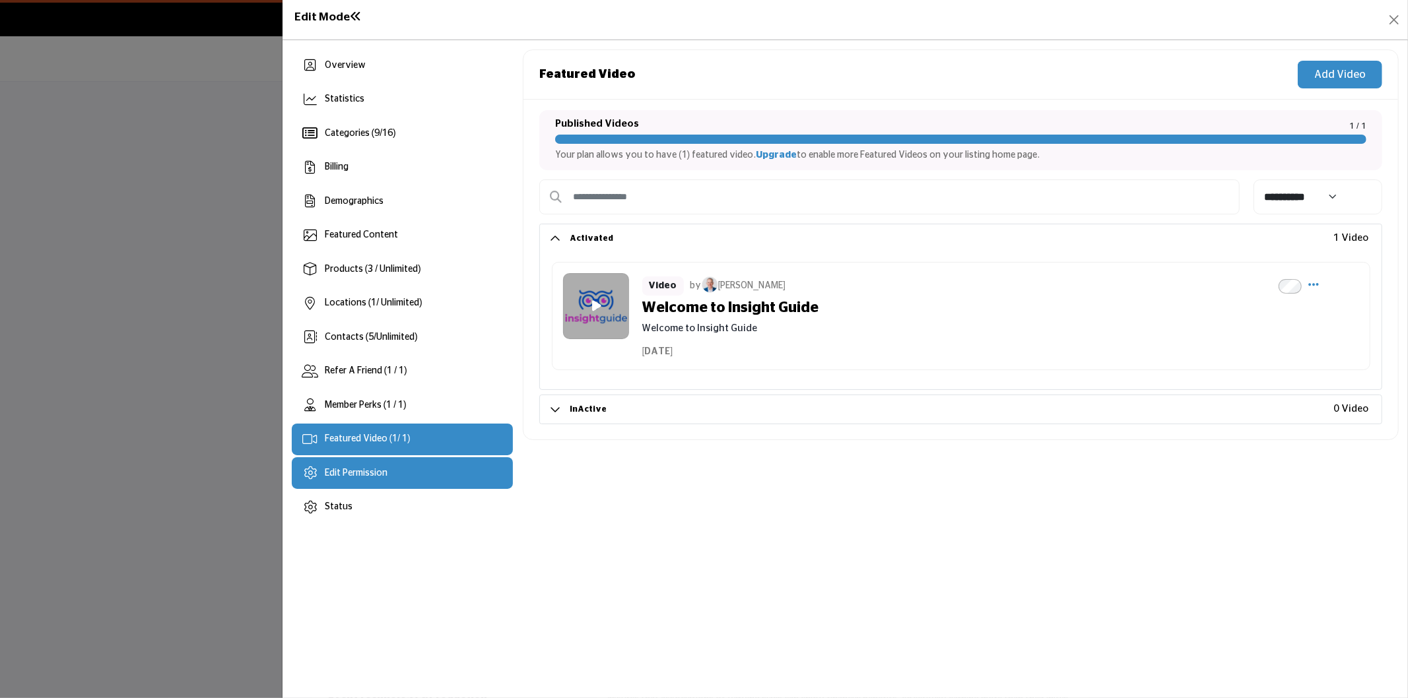
click at [375, 469] on span "Edit Permission" at bounding box center [356, 473] width 63 height 9
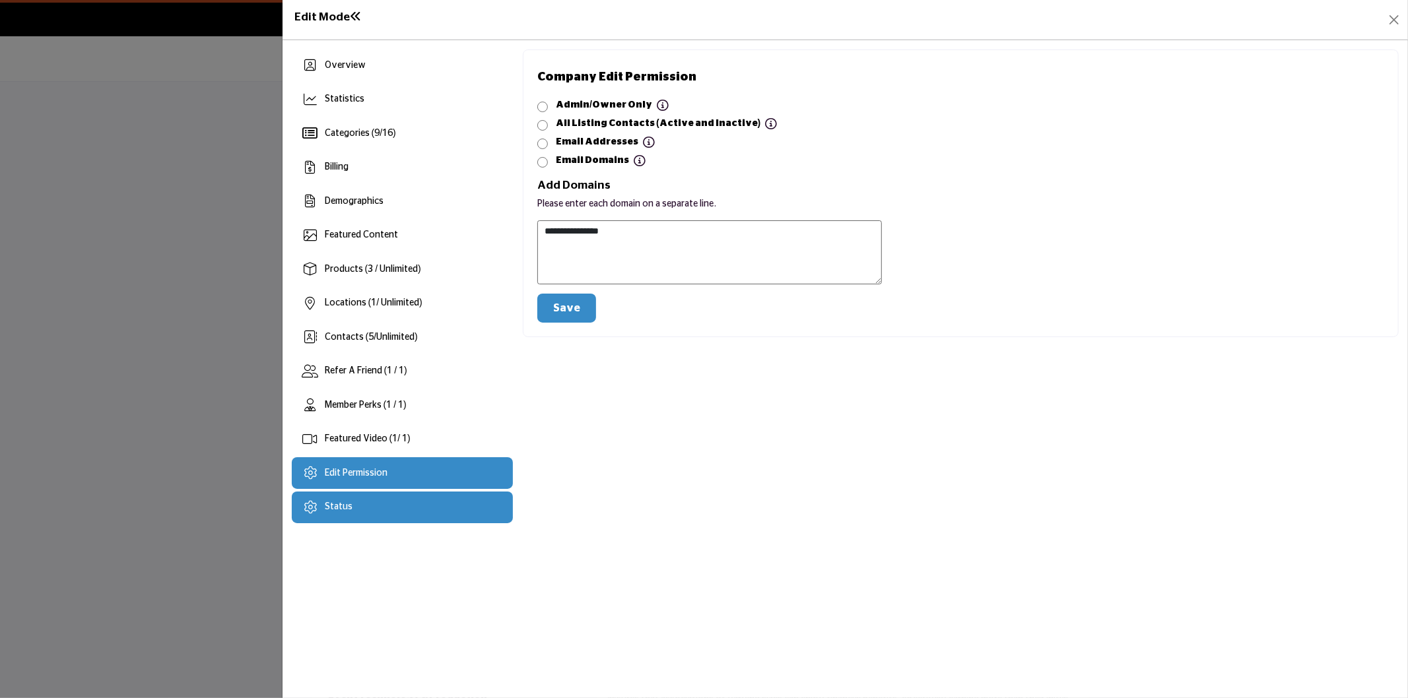
click at [355, 506] on div "Status" at bounding box center [402, 508] width 221 height 32
